Goal: Task Accomplishment & Management: Use online tool/utility

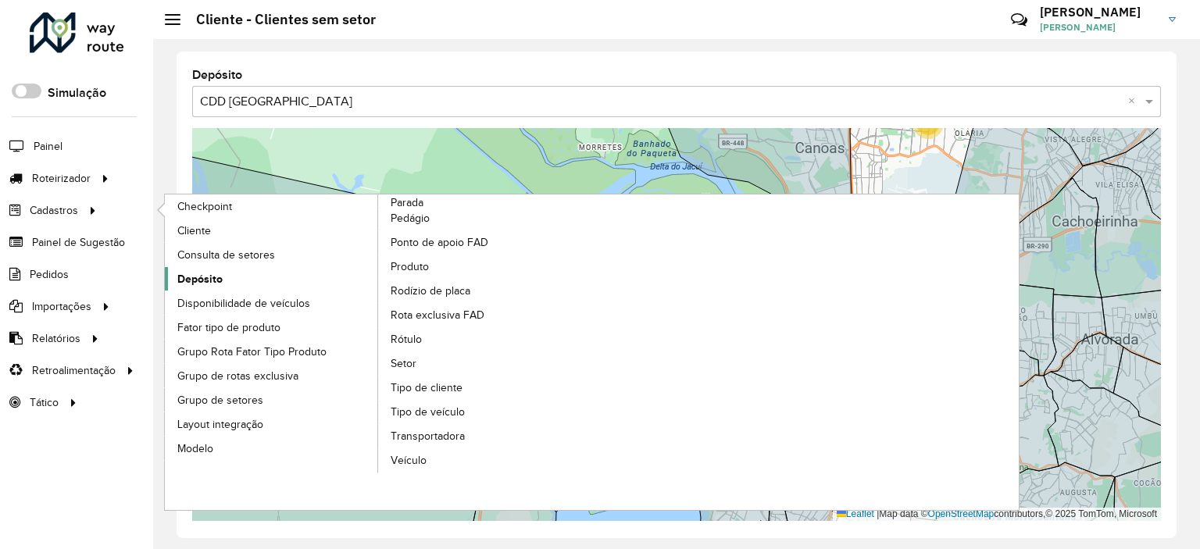
click at [228, 268] on link "Depósito" at bounding box center [272, 278] width 214 height 23
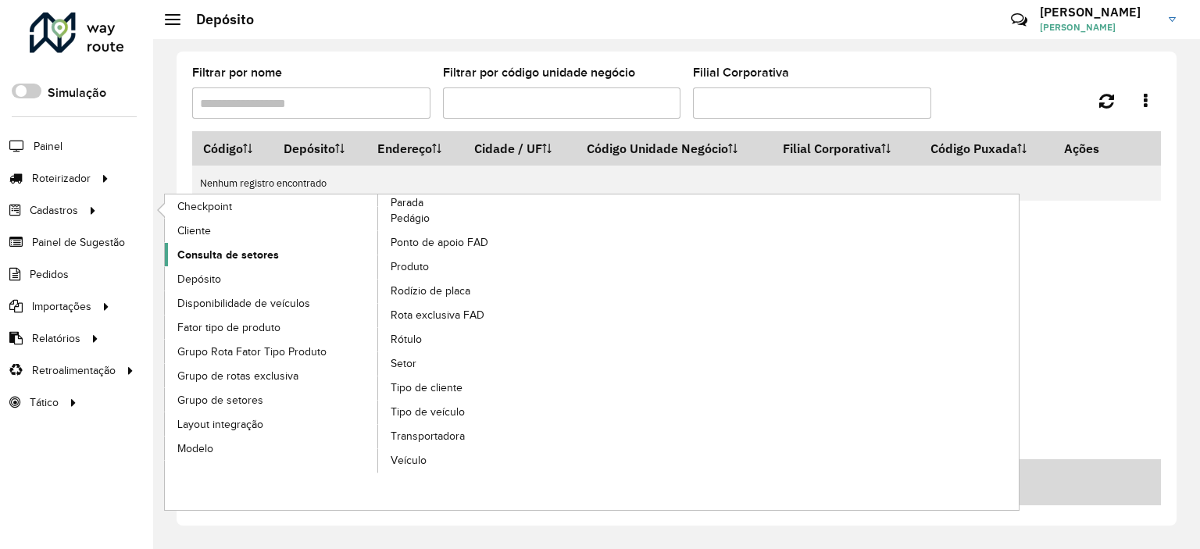
click at [229, 259] on span "Consulta de setores" at bounding box center [228, 255] width 102 height 16
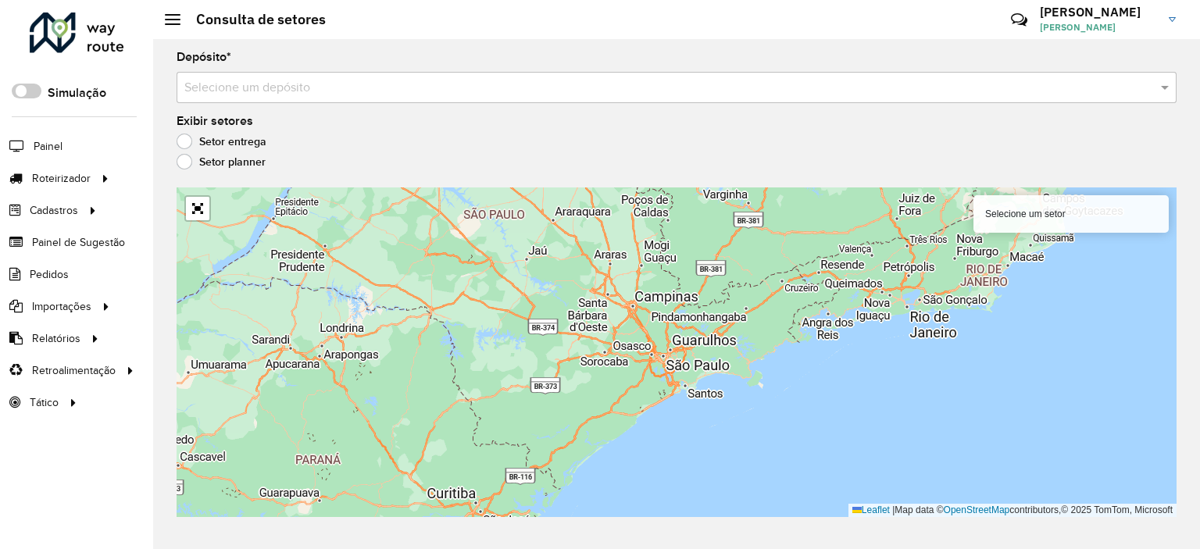
click at [488, 99] on div "Selecione um depósito" at bounding box center [677, 87] width 1000 height 31
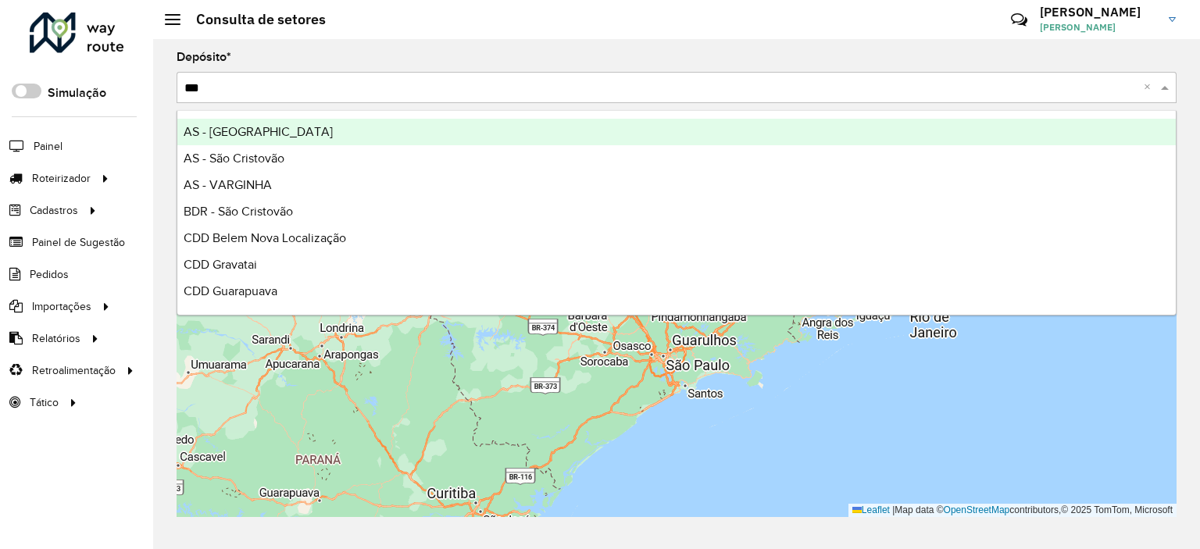
type input "****"
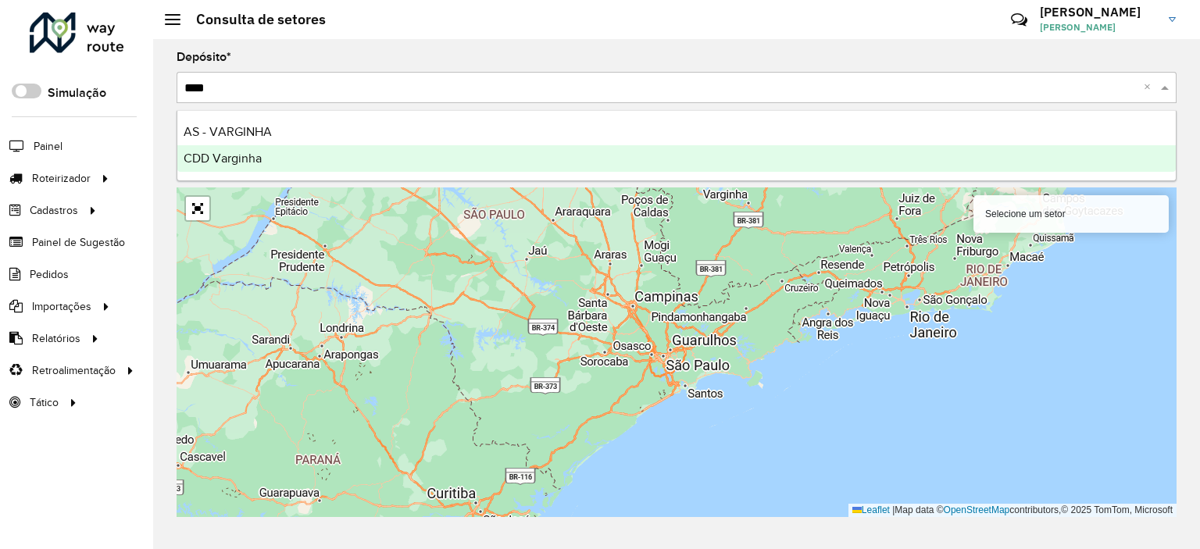
click at [505, 158] on div "CDD Varginha" at bounding box center [676, 158] width 999 height 27
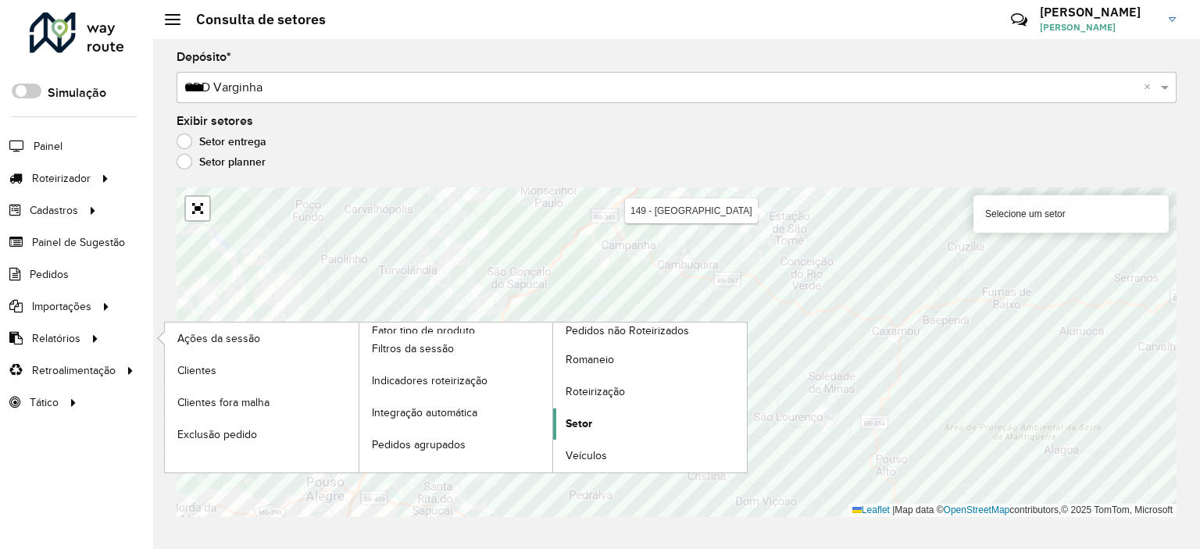
click at [578, 416] on span "Setor" at bounding box center [579, 424] width 27 height 16
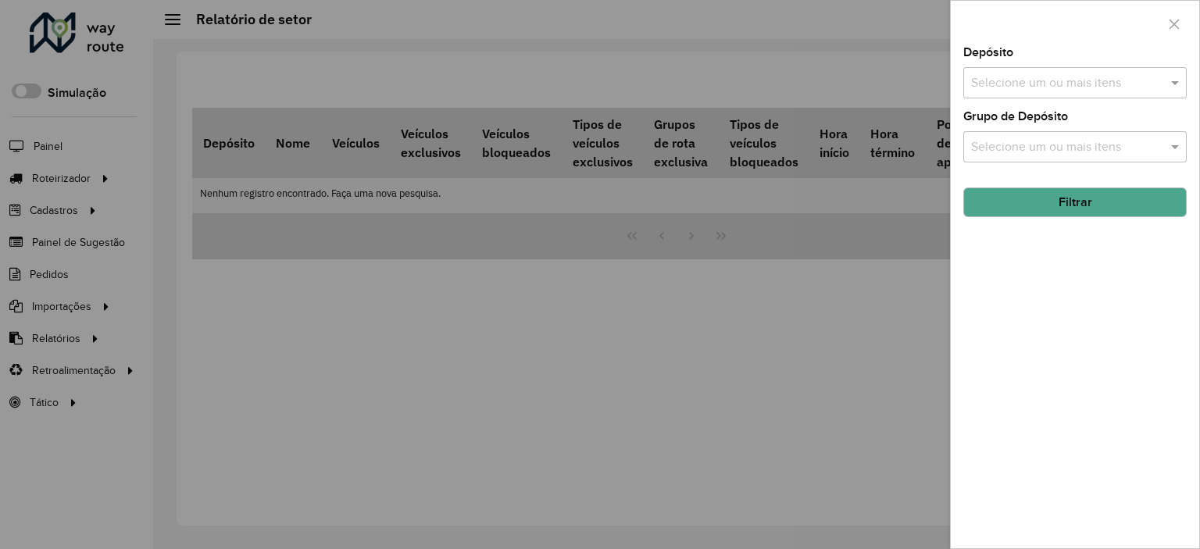
click at [1008, 79] on input "text" at bounding box center [1067, 83] width 200 height 19
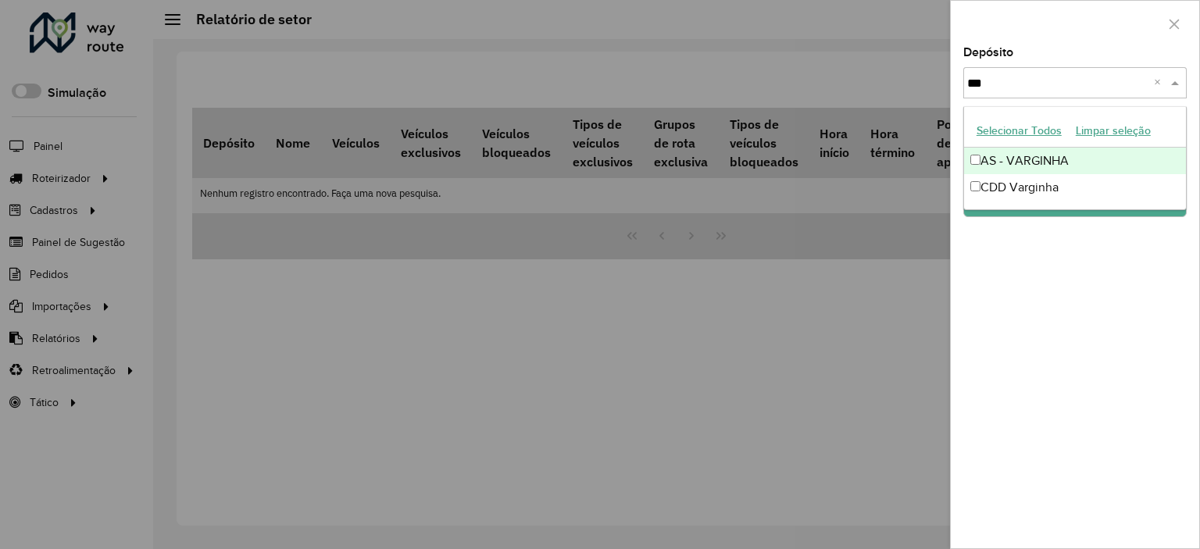
type input "****"
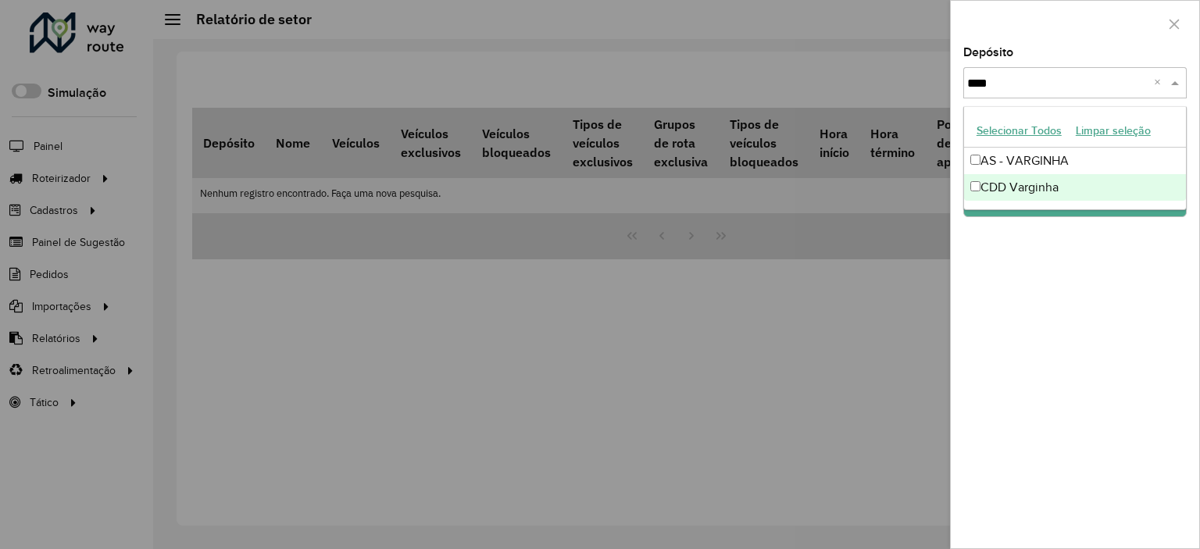
click at [1014, 184] on div "CDD Varginha" at bounding box center [1075, 187] width 222 height 27
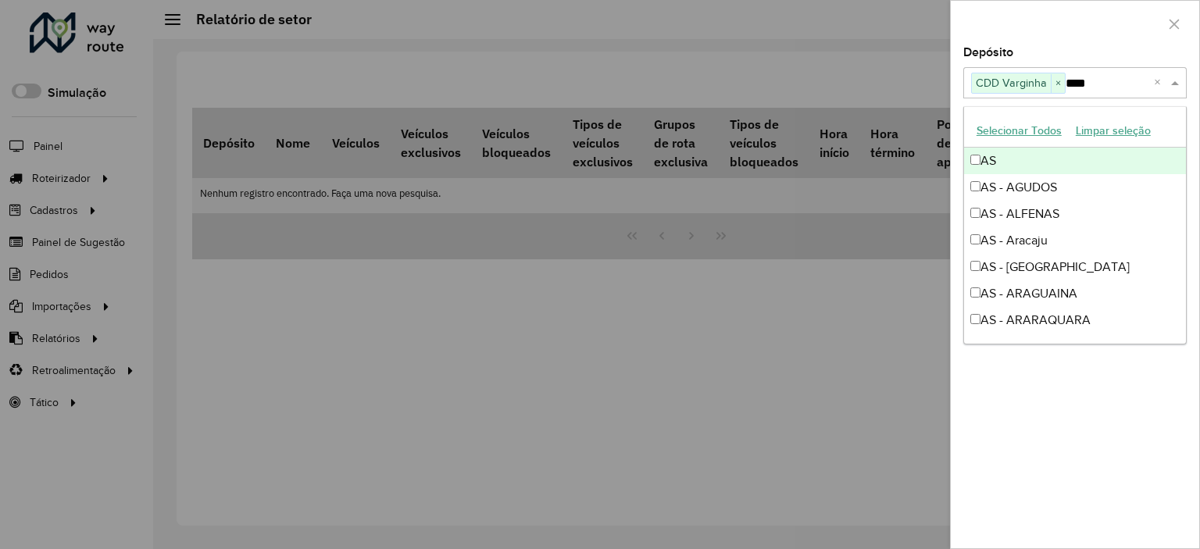
click at [1040, 27] on div at bounding box center [1075, 24] width 248 height 46
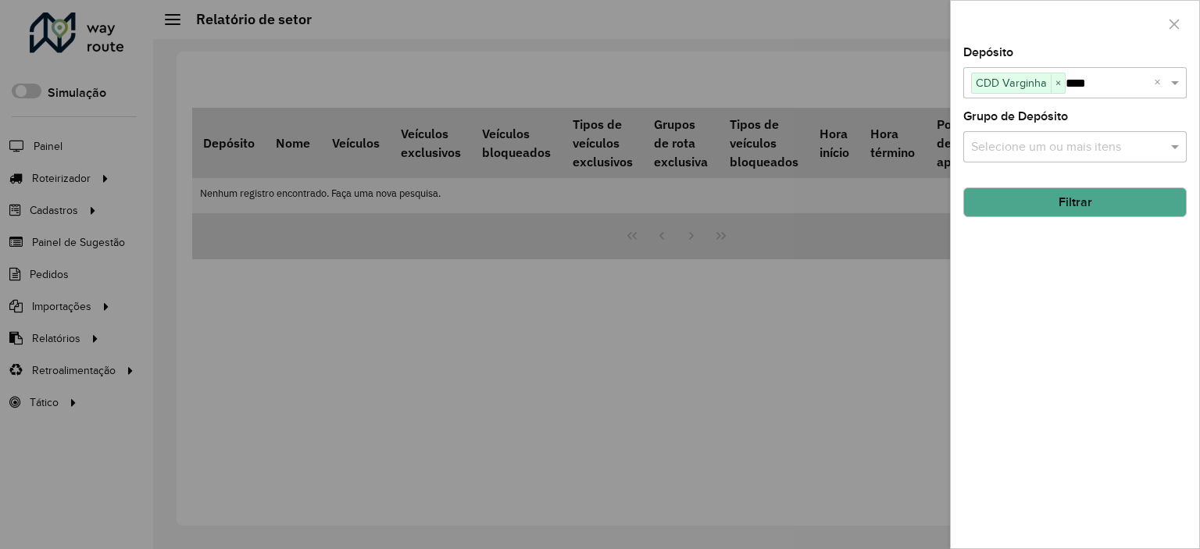
click at [1078, 201] on button "Filtrar" at bounding box center [1074, 203] width 223 height 30
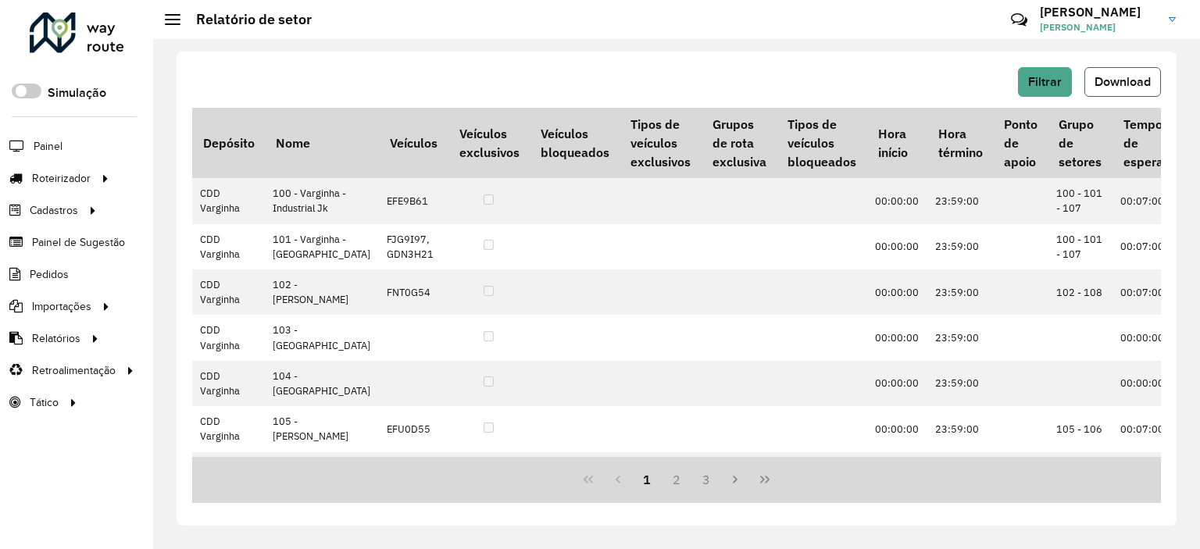
click at [1125, 69] on button "Download" at bounding box center [1123, 82] width 77 height 30
click at [724, 65] on div "Filtrar Download Depósito Nome Veículos Veículos exclusivos Veículos bloqueados…" at bounding box center [677, 289] width 1000 height 474
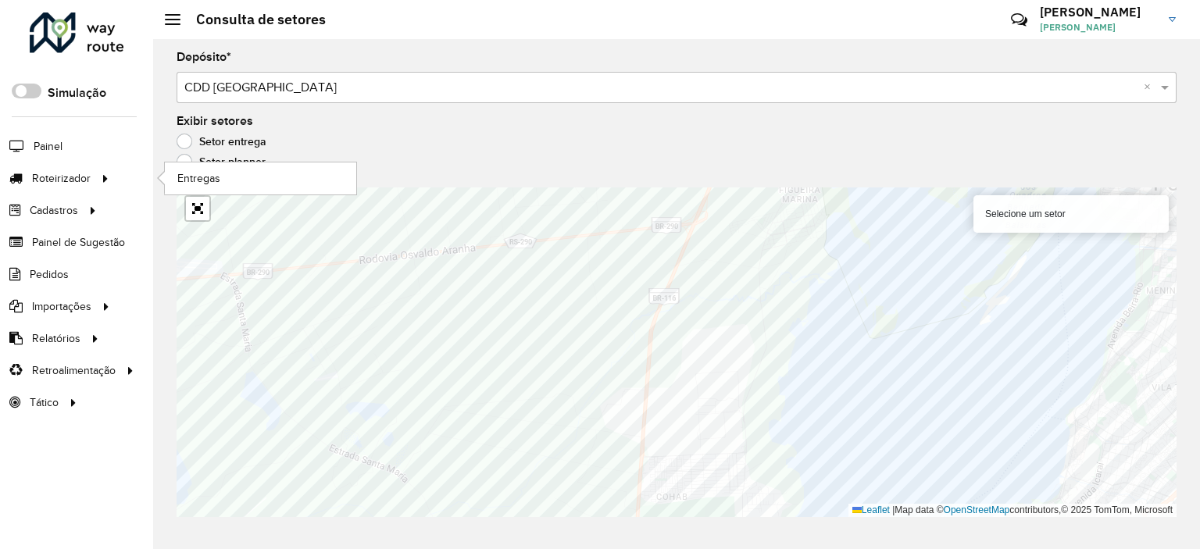
click at [164, 175] on li "Entregas" at bounding box center [260, 179] width 192 height 32
click at [184, 170] on span "Entregas" at bounding box center [199, 178] width 45 height 16
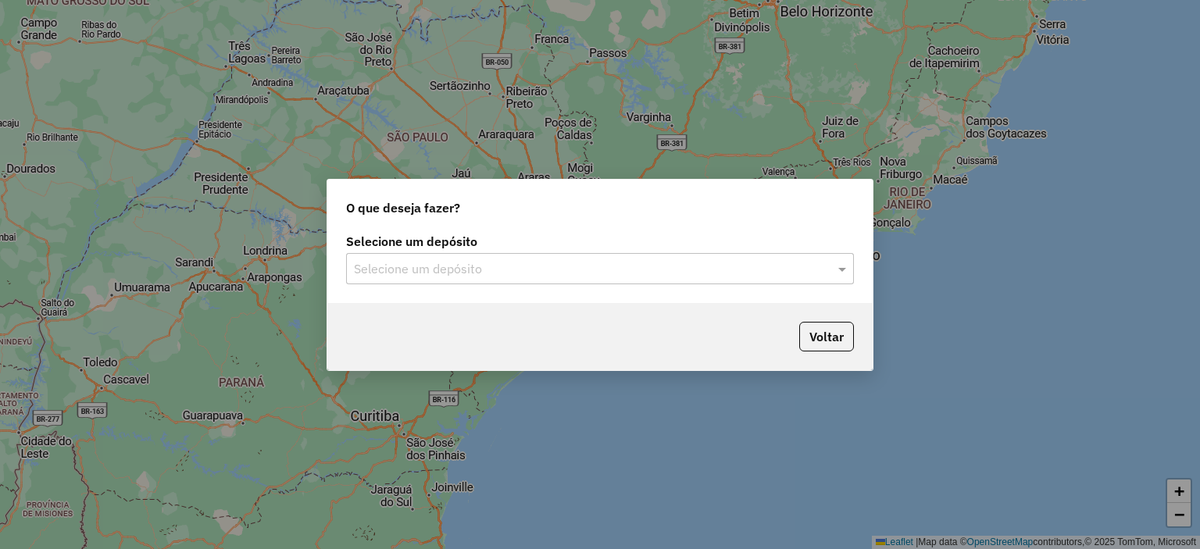
click at [491, 274] on input "text" at bounding box center [584, 269] width 461 height 19
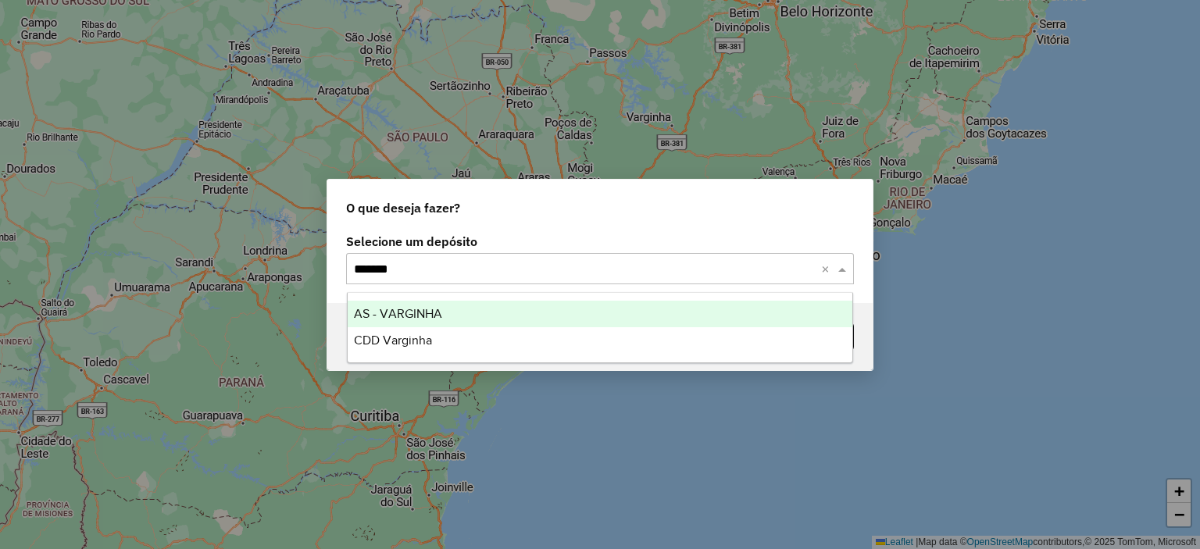
type input "********"
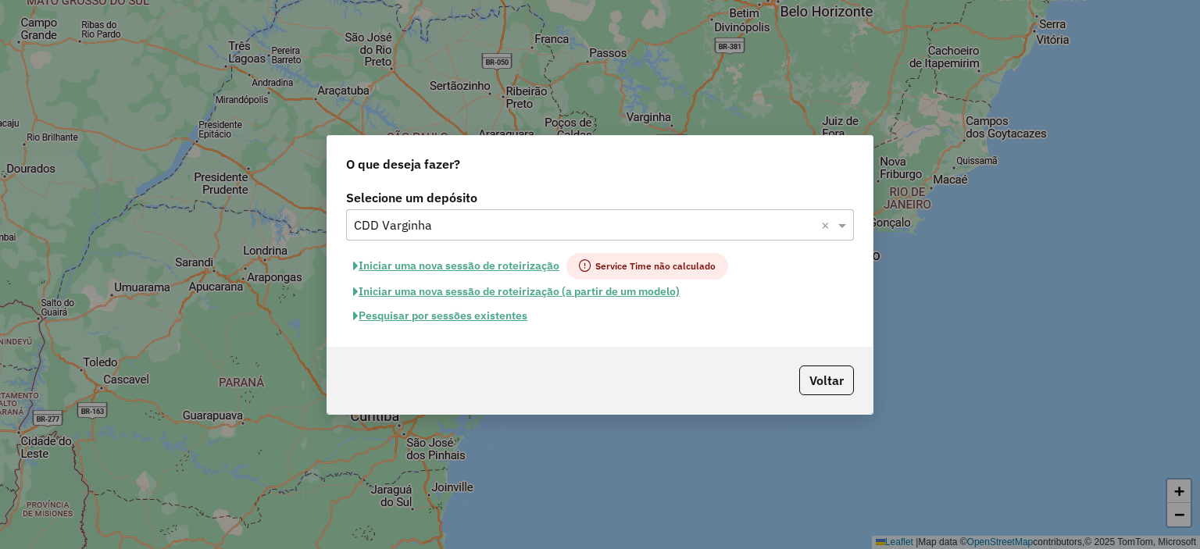
click at [499, 321] on button "Pesquisar por sessões existentes" at bounding box center [440, 316] width 188 height 24
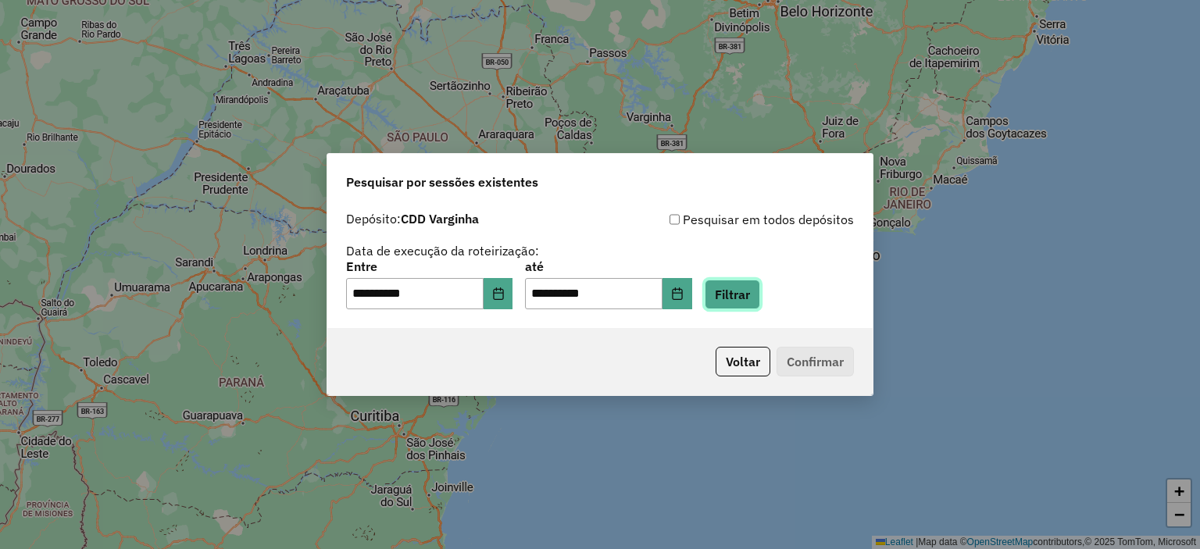
click at [760, 299] on button "Filtrar" at bounding box center [732, 295] width 55 height 30
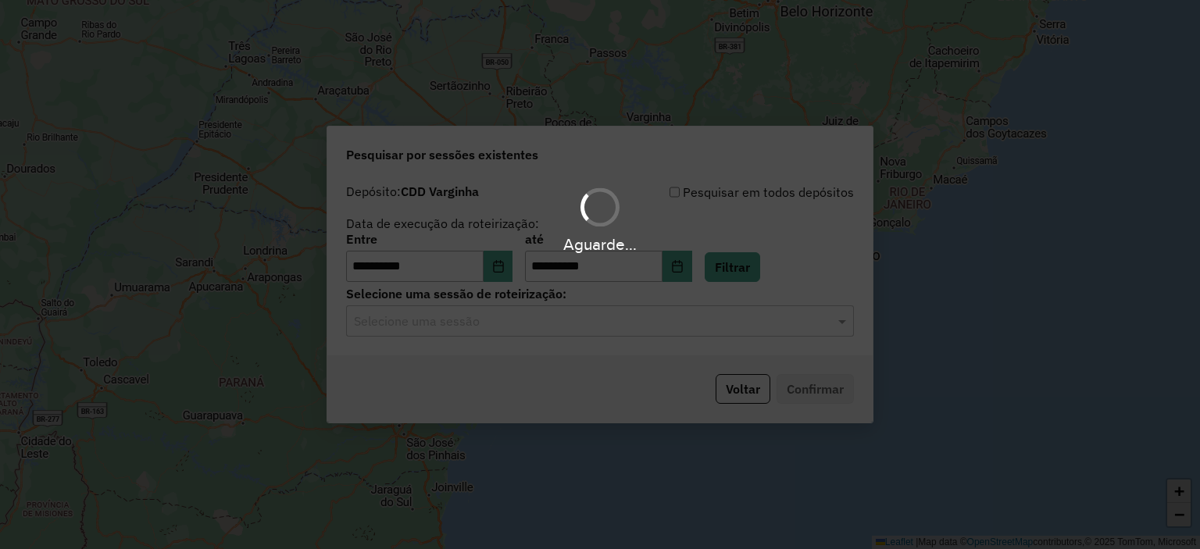
click at [520, 273] on div "Aguarde..." at bounding box center [600, 274] width 1200 height 549
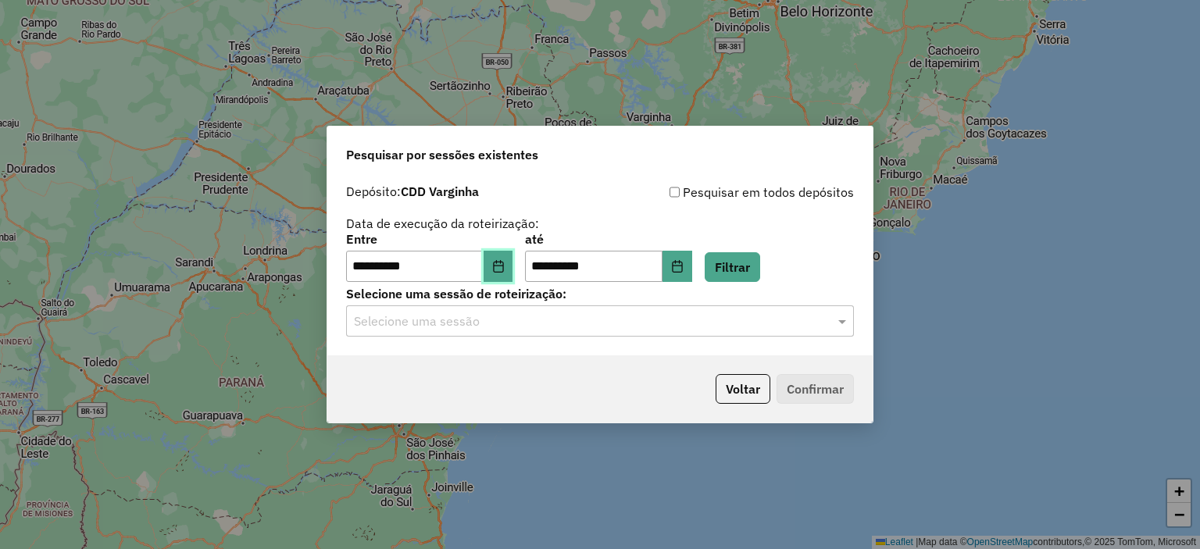
click at [500, 269] on button "Choose Date" at bounding box center [499, 266] width 30 height 31
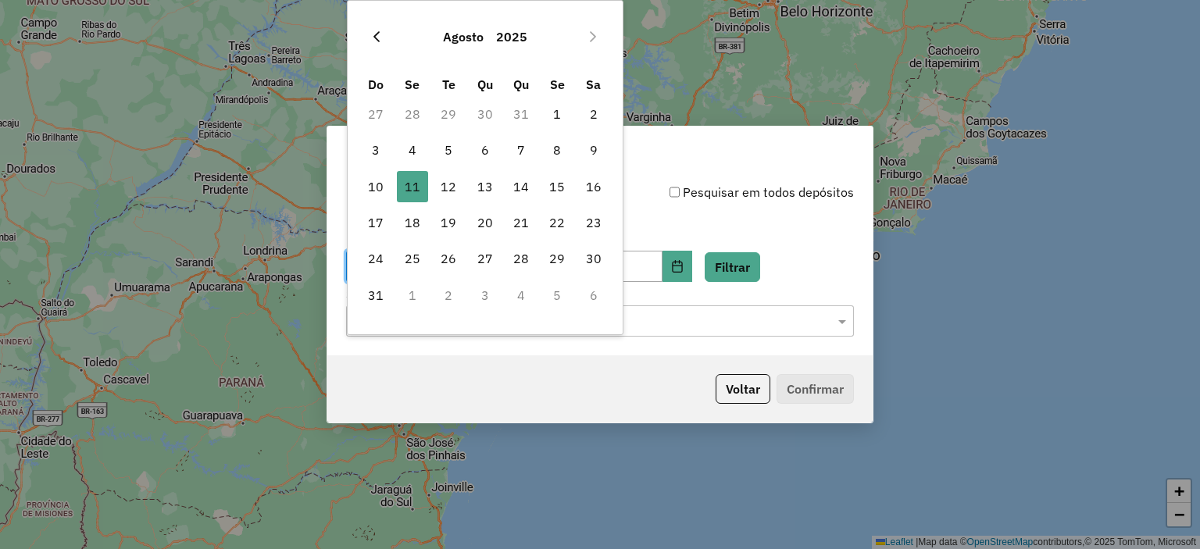
click at [373, 41] on icon "Previous Month" at bounding box center [376, 36] width 13 height 13
click at [411, 209] on span "21" at bounding box center [412, 222] width 31 height 31
type input "**********"
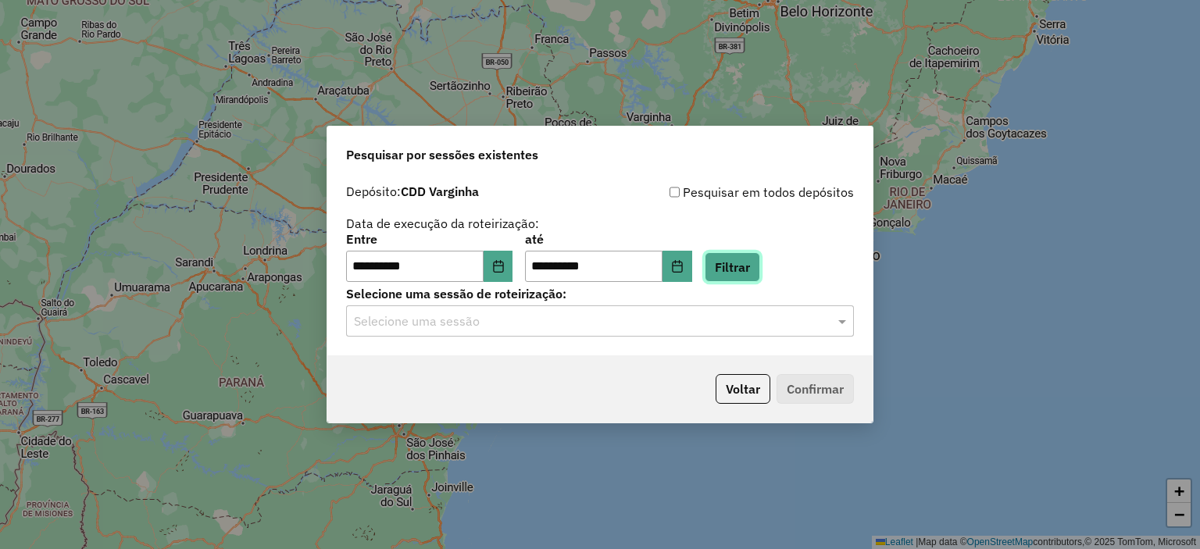
click at [760, 259] on button "Filtrar" at bounding box center [732, 267] width 55 height 30
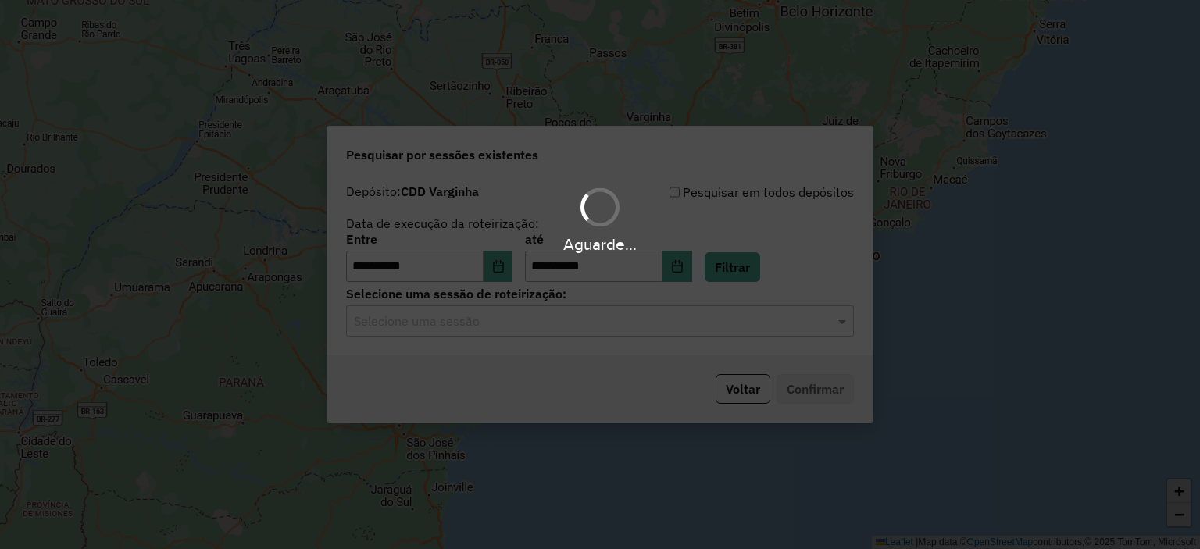
click at [445, 330] on div "Aguarde..." at bounding box center [600, 274] width 1200 height 549
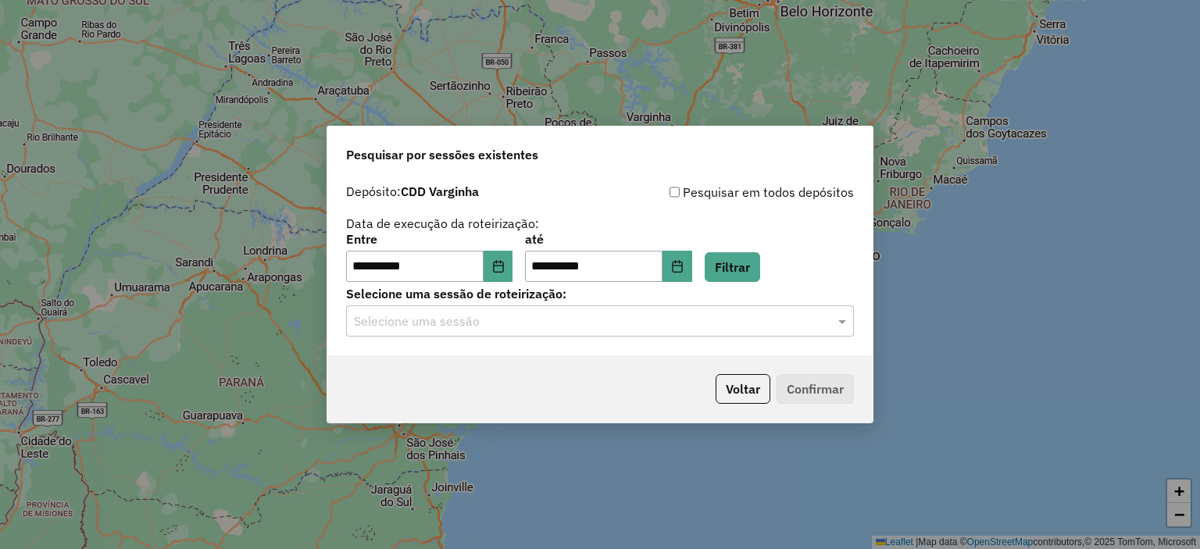
click at [445, 330] on input "text" at bounding box center [584, 322] width 461 height 19
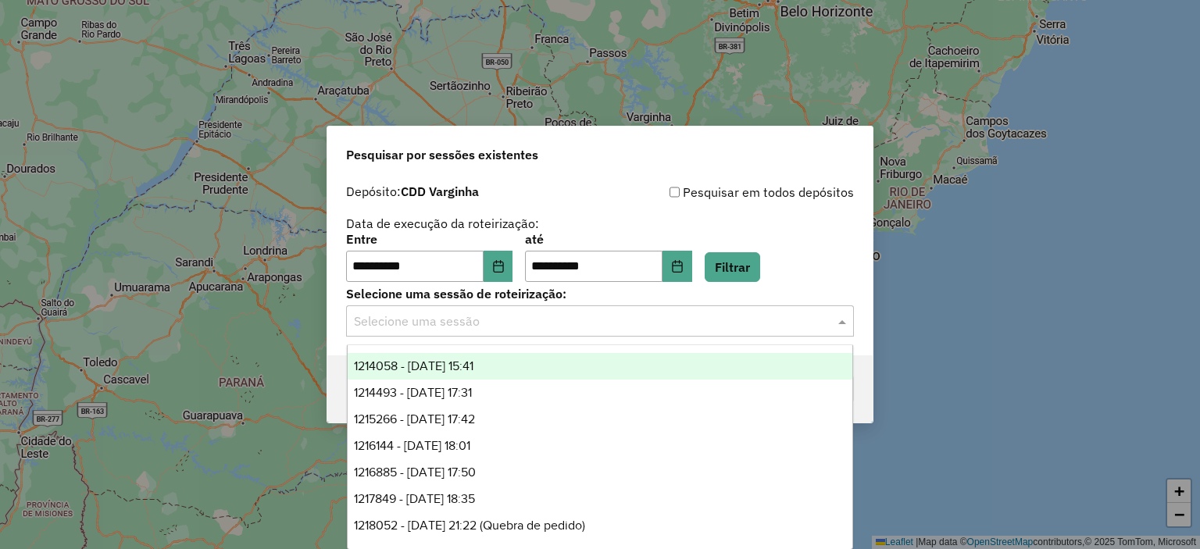
click at [458, 376] on div "1214058 - 21/07/2025 15:41" at bounding box center [601, 366] width 506 height 27
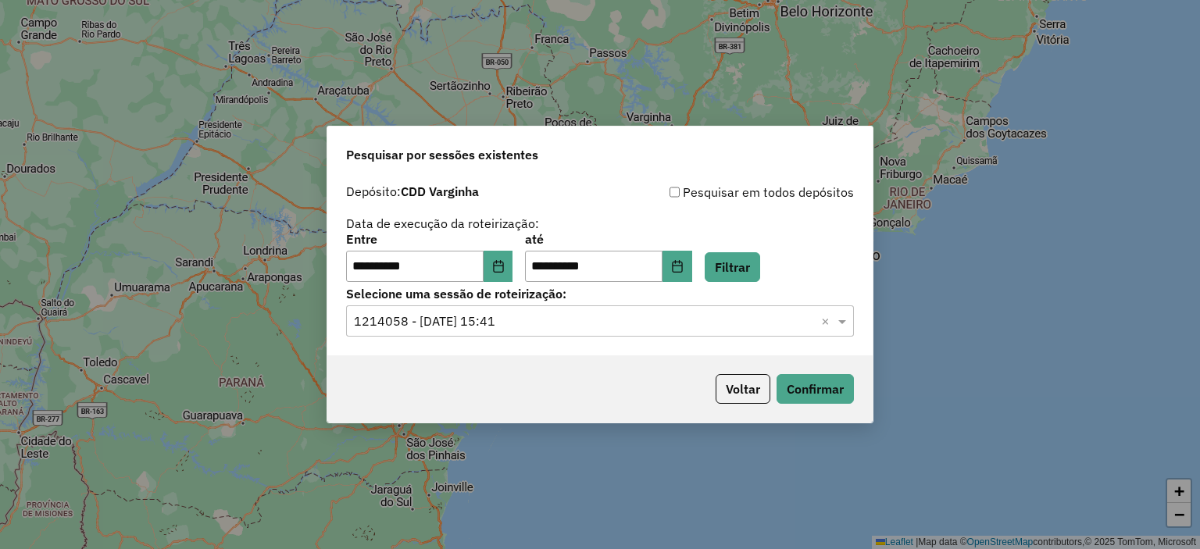
click at [522, 326] on input "text" at bounding box center [584, 322] width 461 height 19
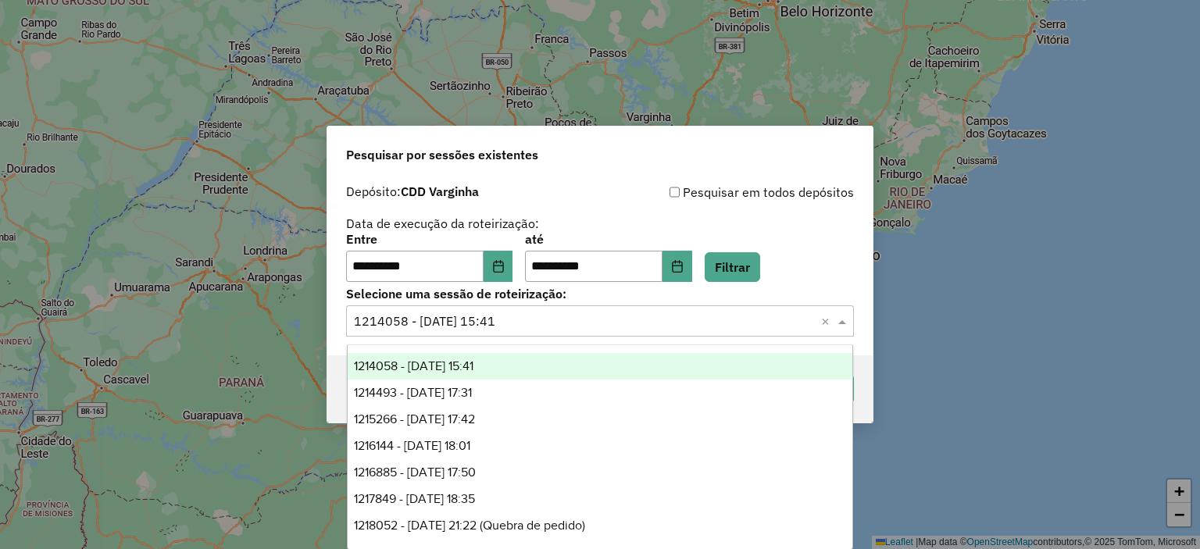
click at [522, 376] on div "1214058 - 21/07/2025 15:41" at bounding box center [601, 366] width 506 height 27
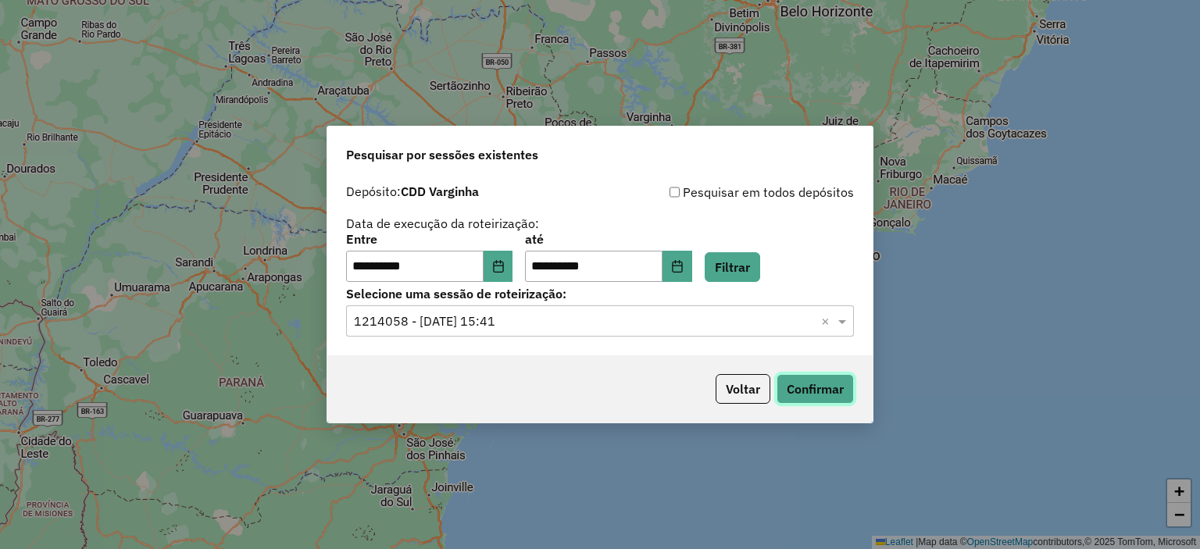
click at [836, 388] on button "Confirmar" at bounding box center [815, 389] width 77 height 30
click at [435, 346] on div "**********" at bounding box center [599, 266] width 545 height 179
click at [438, 310] on div "Selecione uma sessão × 1214058 - 21/07/2025 15:41 ×" at bounding box center [600, 321] width 508 height 31
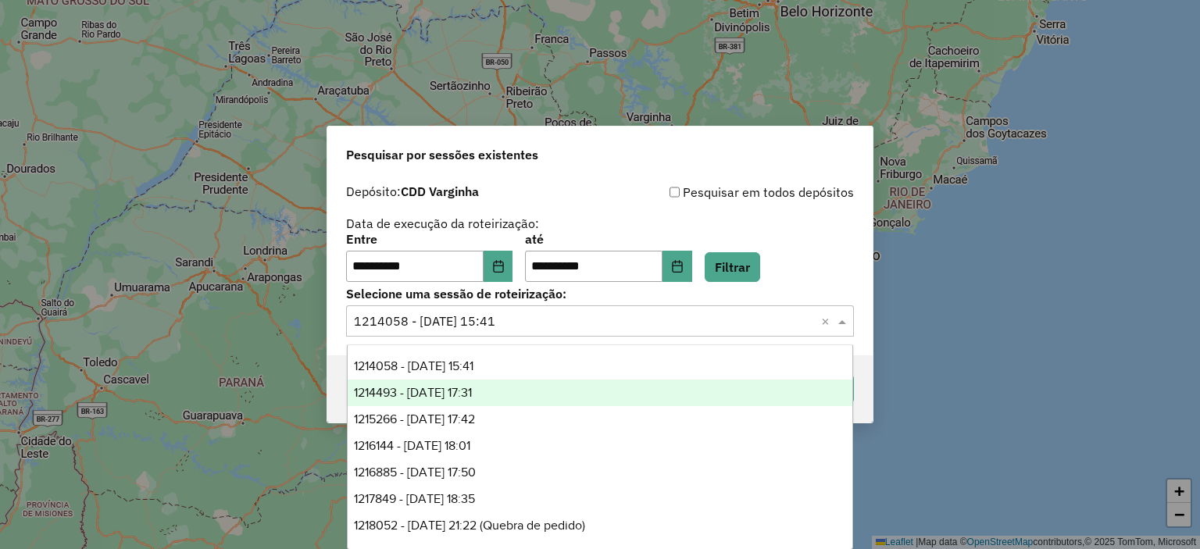
click at [472, 389] on span "1214493 - 22/07/2025 17:31" at bounding box center [413, 392] width 118 height 13
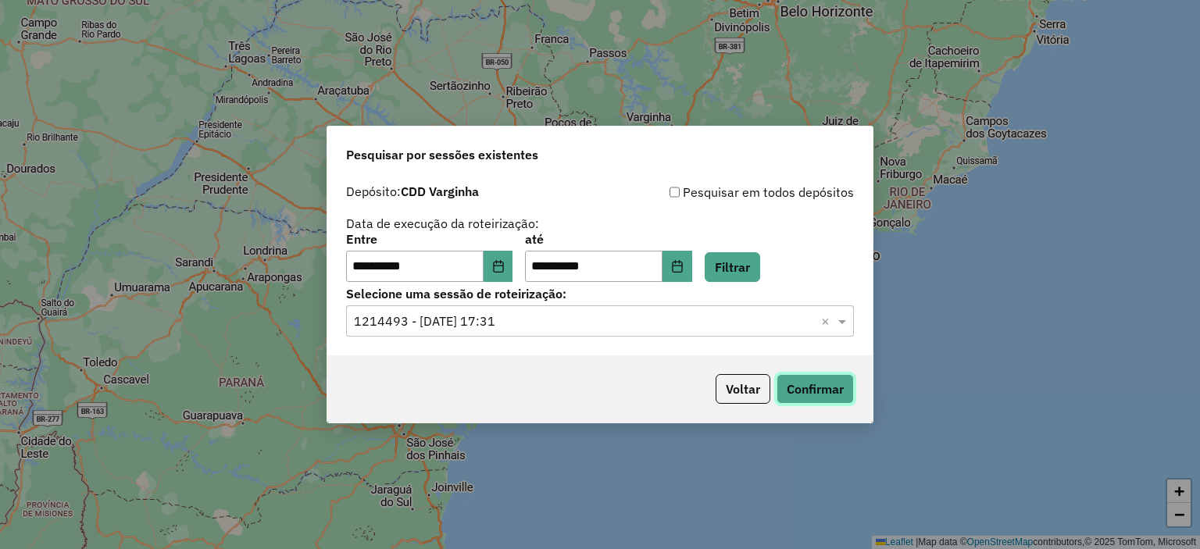
click at [832, 386] on button "Confirmar" at bounding box center [815, 389] width 77 height 30
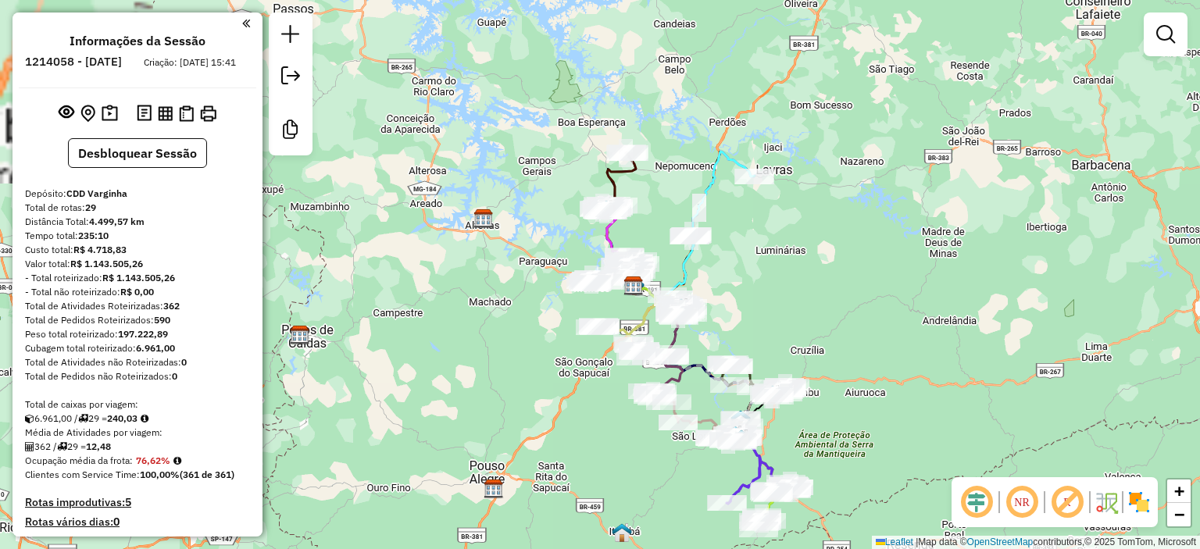
click at [1138, 509] on img at bounding box center [1139, 502] width 25 height 25
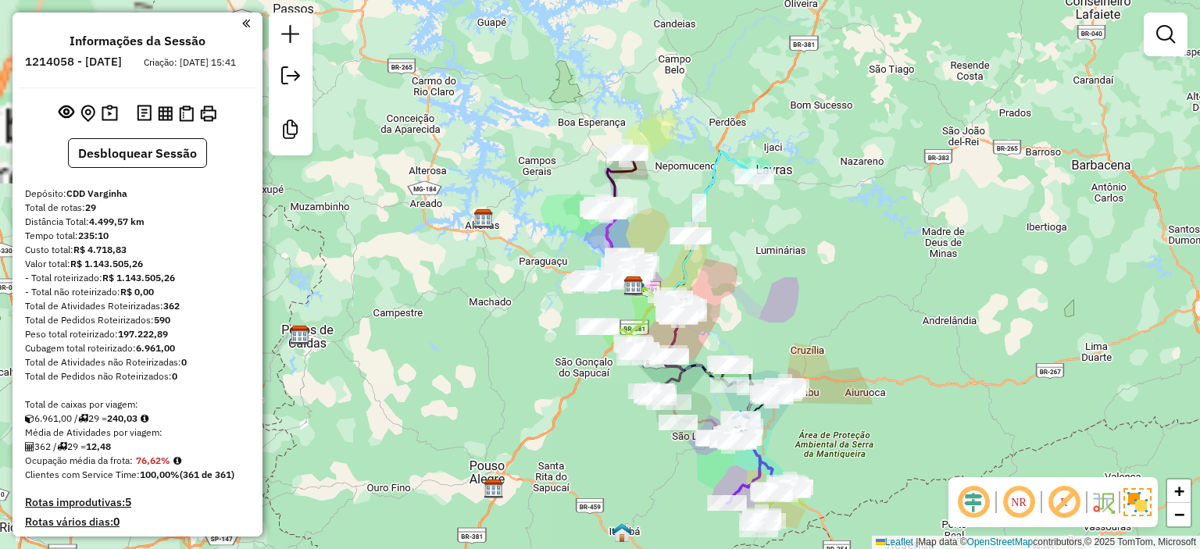
click at [776, 312] on div "Janela de atendimento Grade de atendimento Capacidade Transportadoras Veículos …" at bounding box center [600, 274] width 1200 height 549
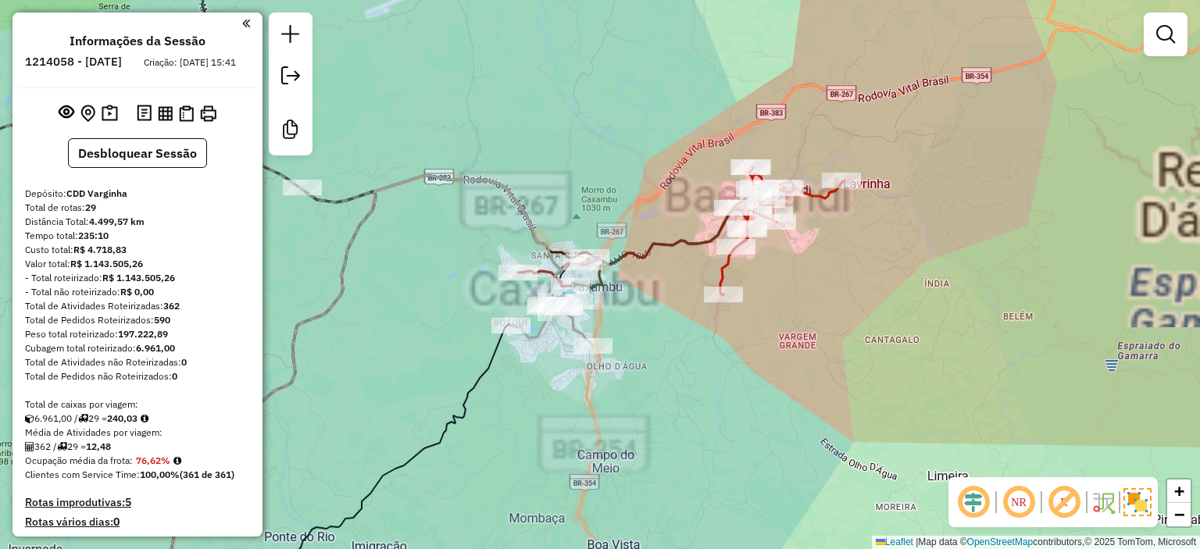
click at [724, 261] on icon at bounding box center [680, 230] width 325 height 128
select select "**********"
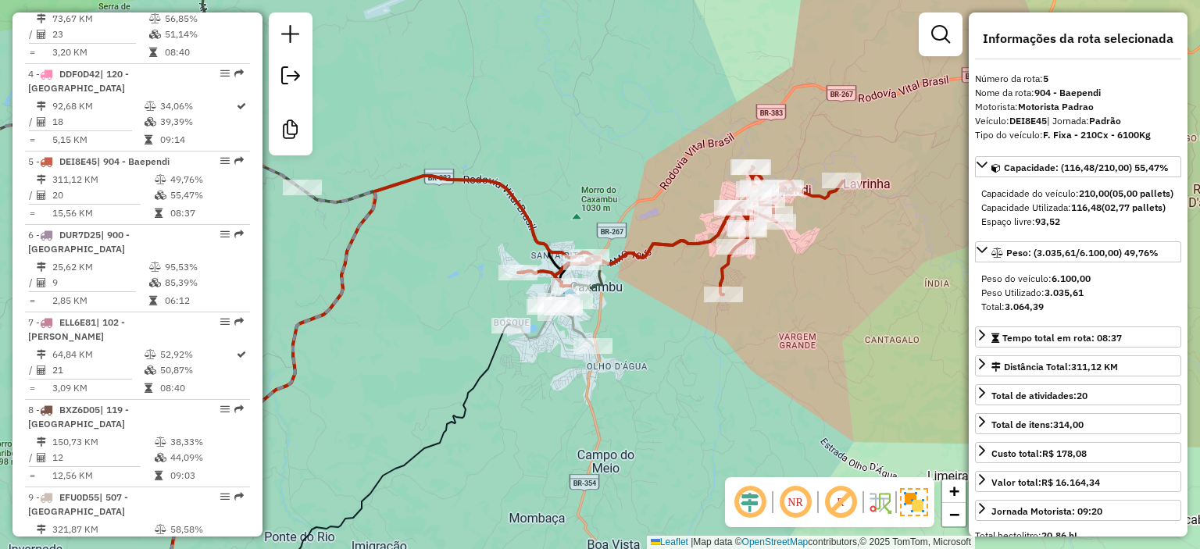
scroll to position [1013, 0]
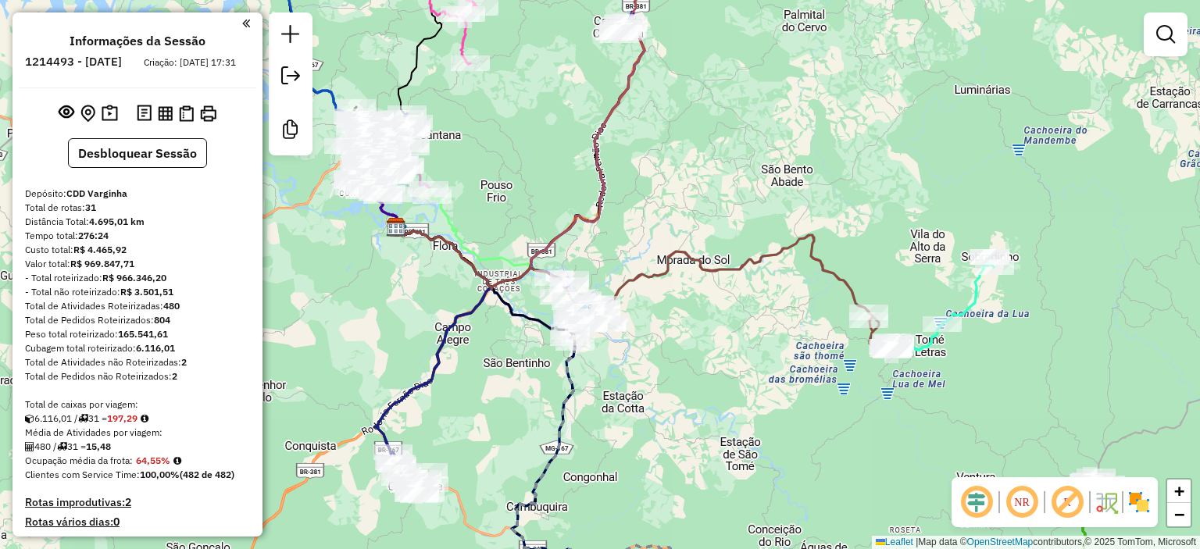
click at [977, 289] on icon at bounding box center [940, 304] width 108 height 94
select select "**********"
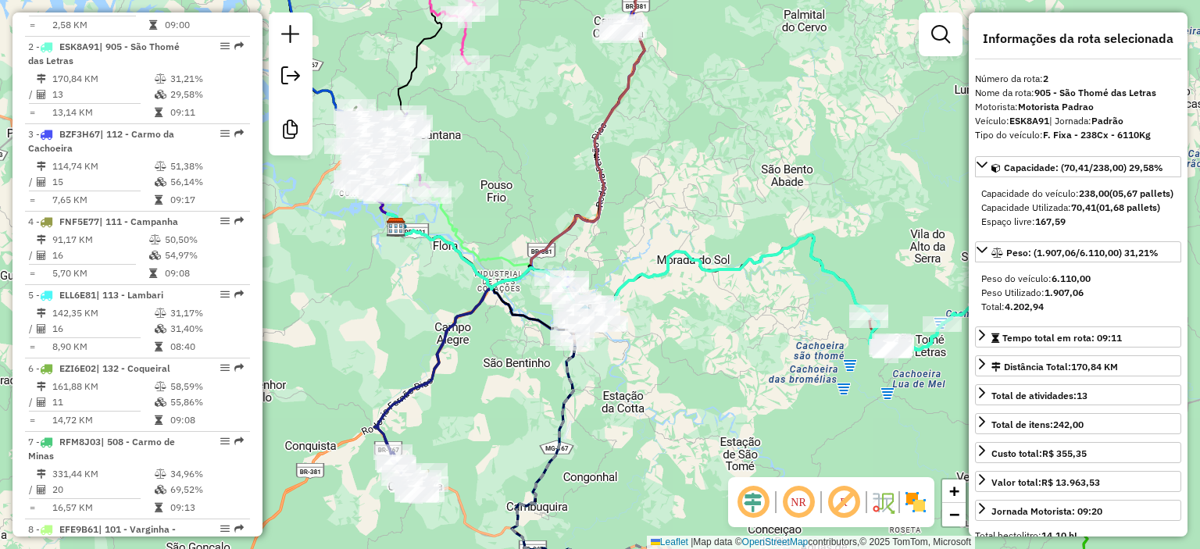
scroll to position [750, 0]
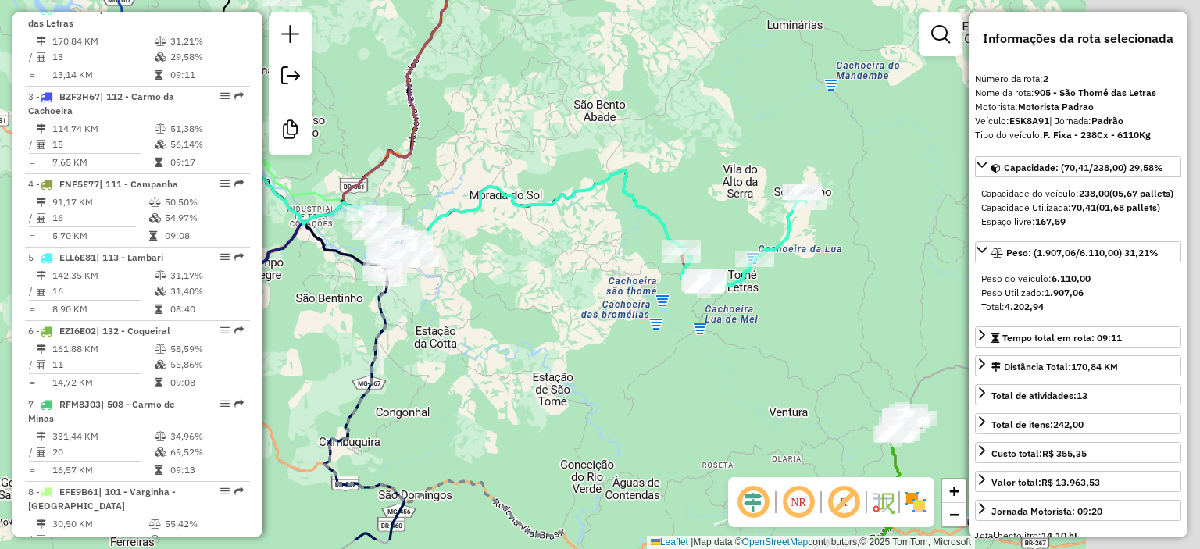
drag, startPoint x: 882, startPoint y: 244, endPoint x: 650, endPoint y: 174, distance: 242.3
click at [691, 170] on div "Janela de atendimento Grade de atendimento Capacidade Transportadoras Veículos …" at bounding box center [600, 274] width 1200 height 549
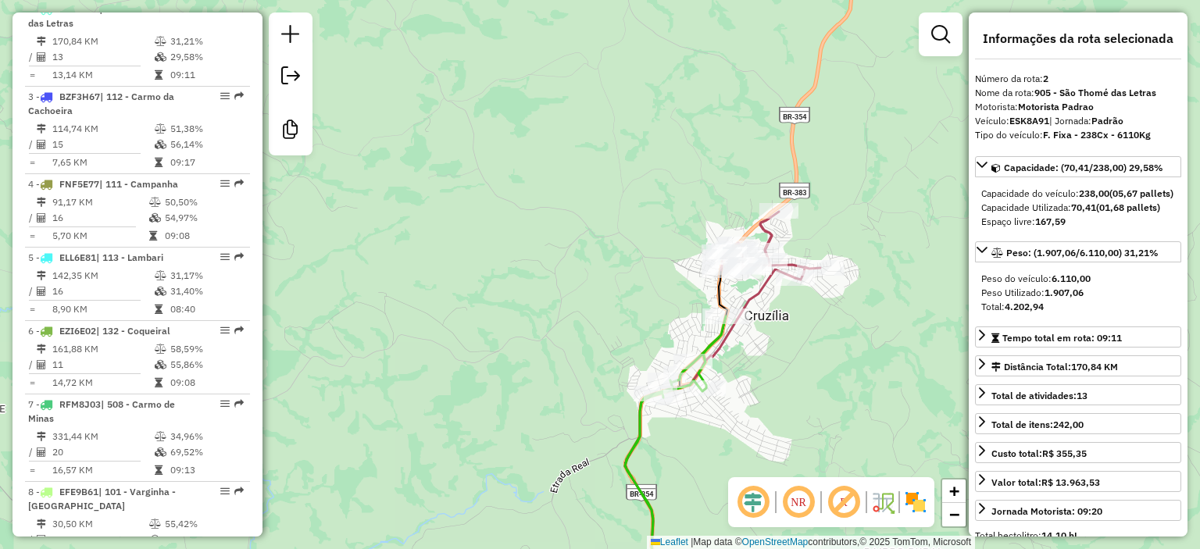
click at [759, 292] on icon at bounding box center [710, 437] width 170 height 335
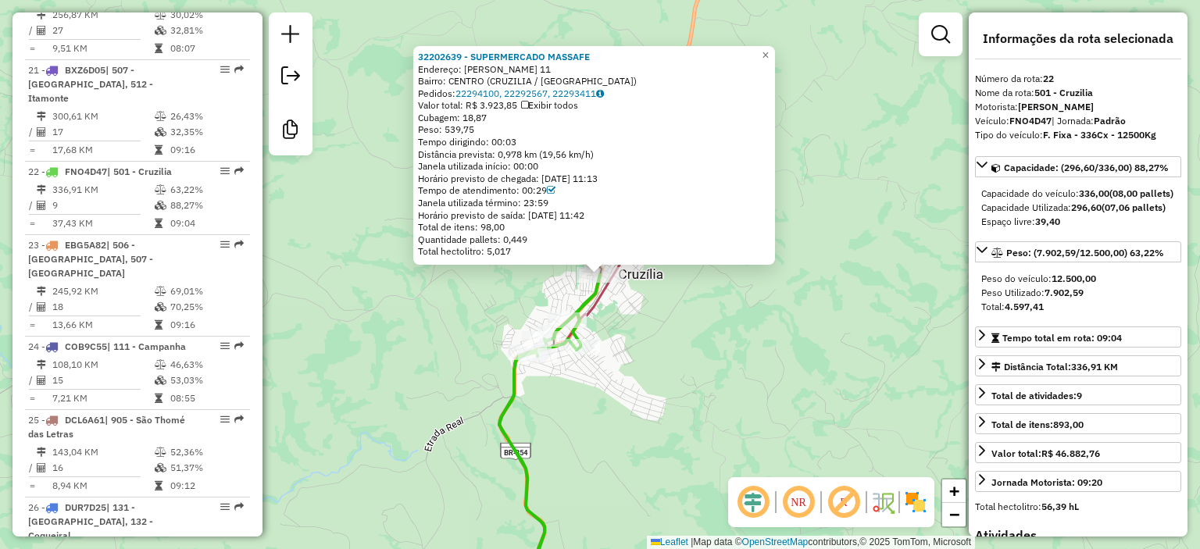
scroll to position [2385, 0]
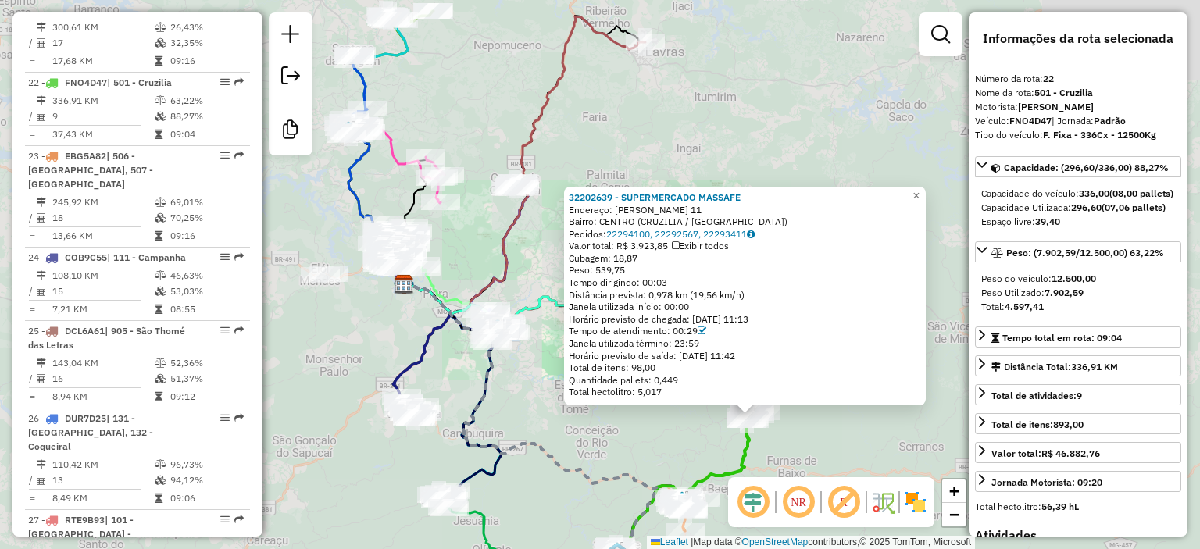
click at [647, 429] on div "32202639 - SUPERMERCADO MASSAFE Endereço: R CAPITAO PINTO 11 Bairro: CENTRO (CR…" at bounding box center [600, 274] width 1200 height 549
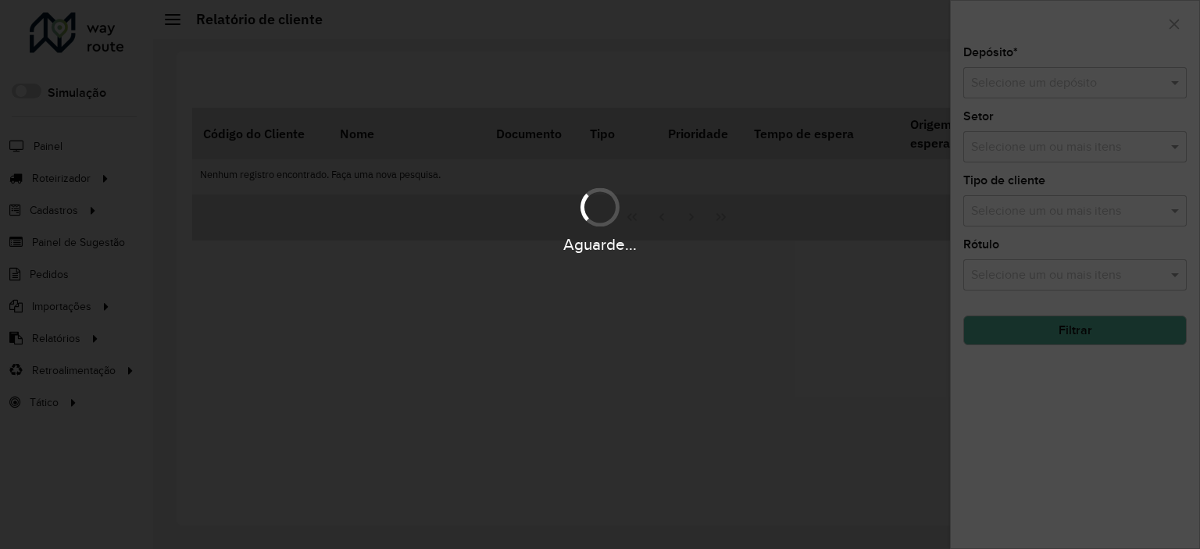
click at [1066, 86] on div "Aguarde..." at bounding box center [600, 274] width 1200 height 549
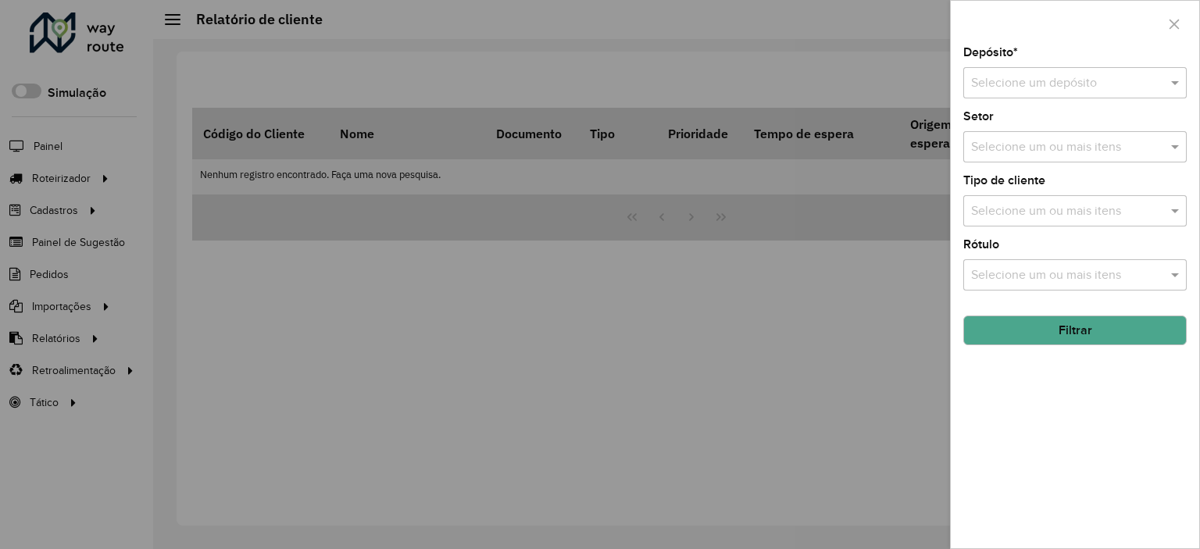
click at [1063, 77] on input "text" at bounding box center [1059, 83] width 177 height 19
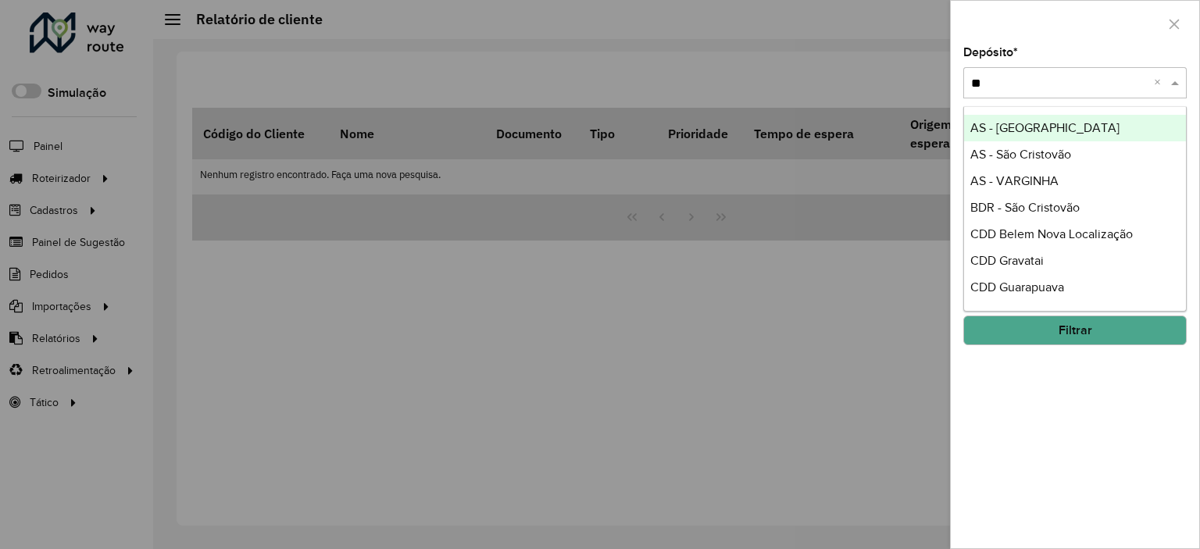
type input "***"
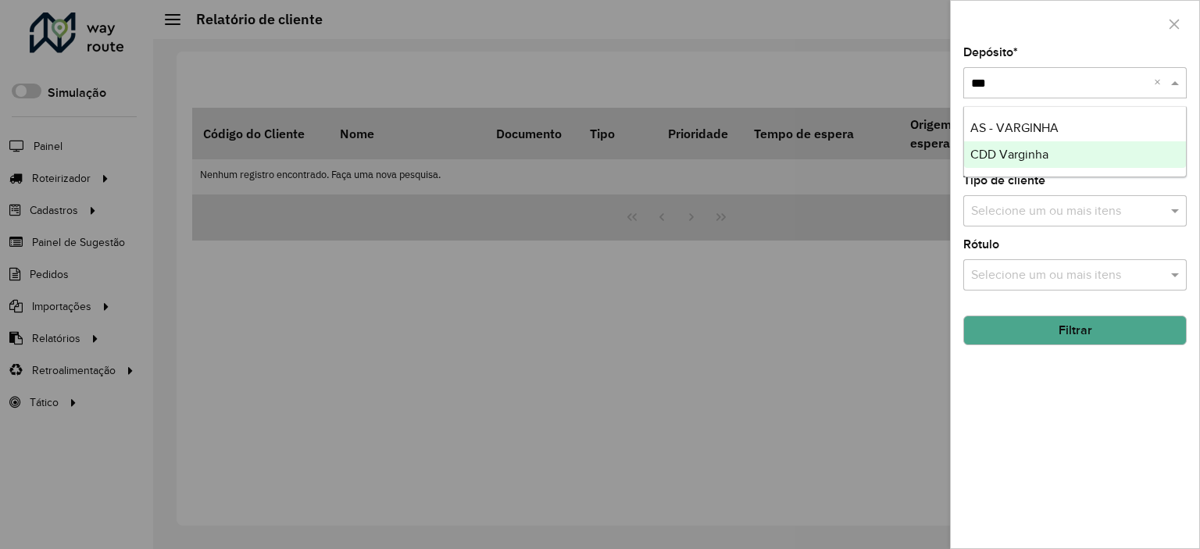
click at [1062, 159] on div "CDD Varginha" at bounding box center [1075, 154] width 222 height 27
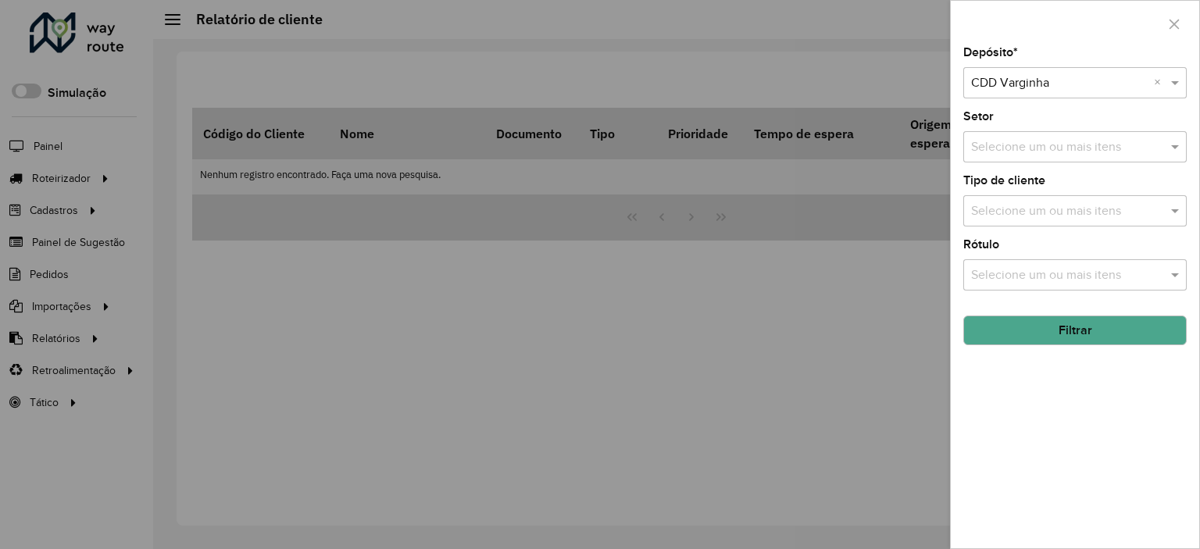
click at [1051, 357] on div "Depósito * Selecione um depósito × CDD Varginha × Setor Selecione um ou mais it…" at bounding box center [1075, 298] width 248 height 502
click at [1048, 346] on div "Depósito * Selecione um depósito × CDD Varginha × Setor Selecione um ou mais it…" at bounding box center [1075, 298] width 248 height 502
click at [1042, 339] on button "Filtrar" at bounding box center [1074, 331] width 223 height 30
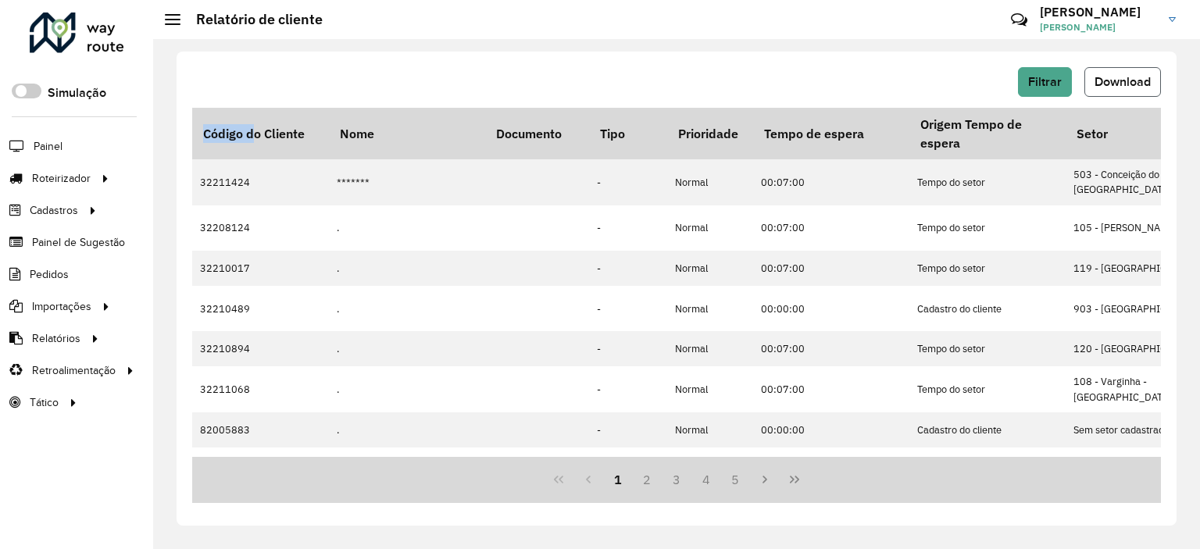
click at [1113, 78] on span "Download" at bounding box center [1123, 81] width 56 height 13
click at [799, 45] on div "Filtrar Download Código do Cliente Nome Documento Tipo Prioridade Tempo de espe…" at bounding box center [676, 294] width 1047 height 510
